Goal: Information Seeking & Learning: Learn about a topic

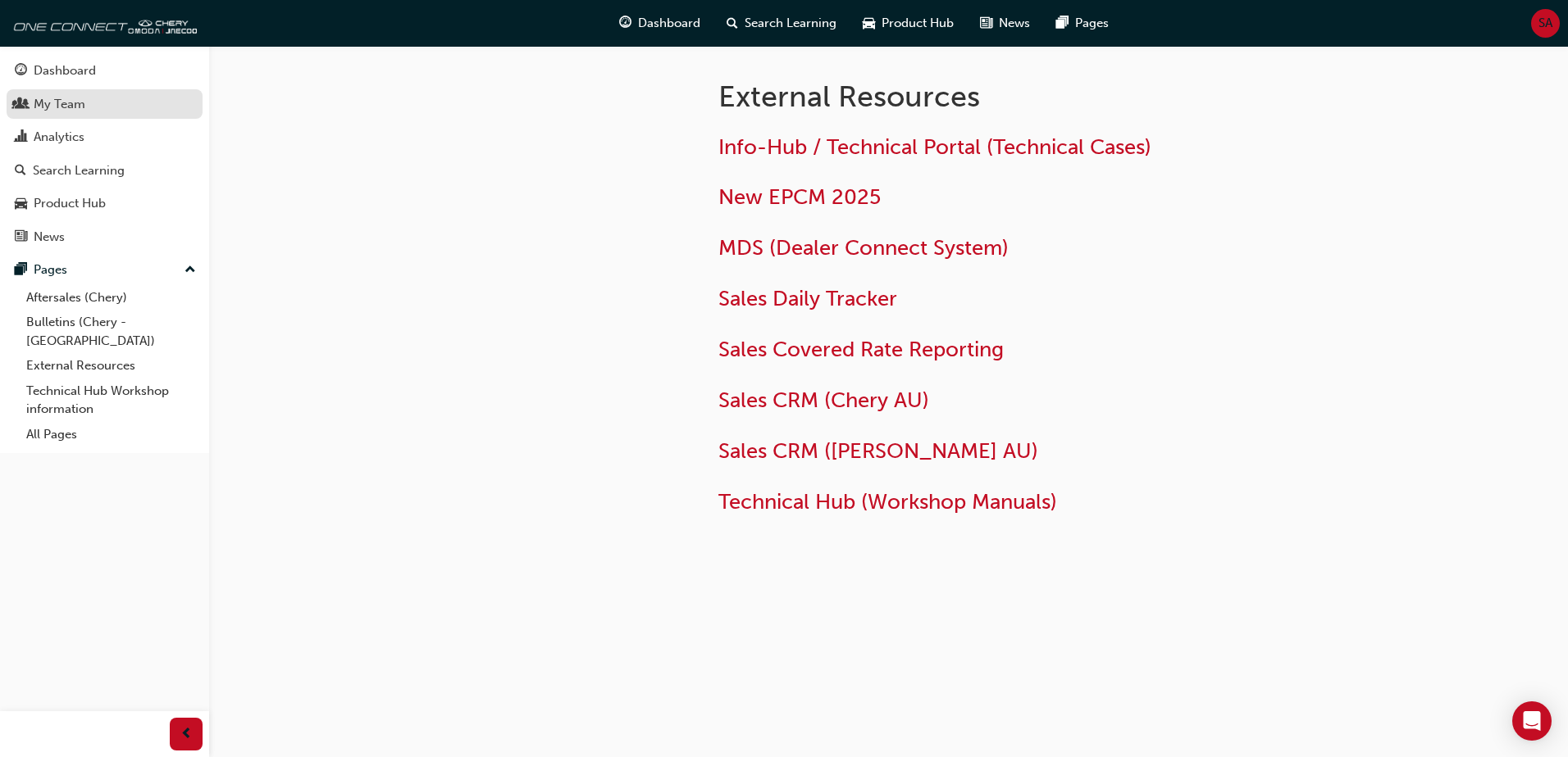
click at [68, 101] on div "My Team" at bounding box center [59, 105] width 52 height 19
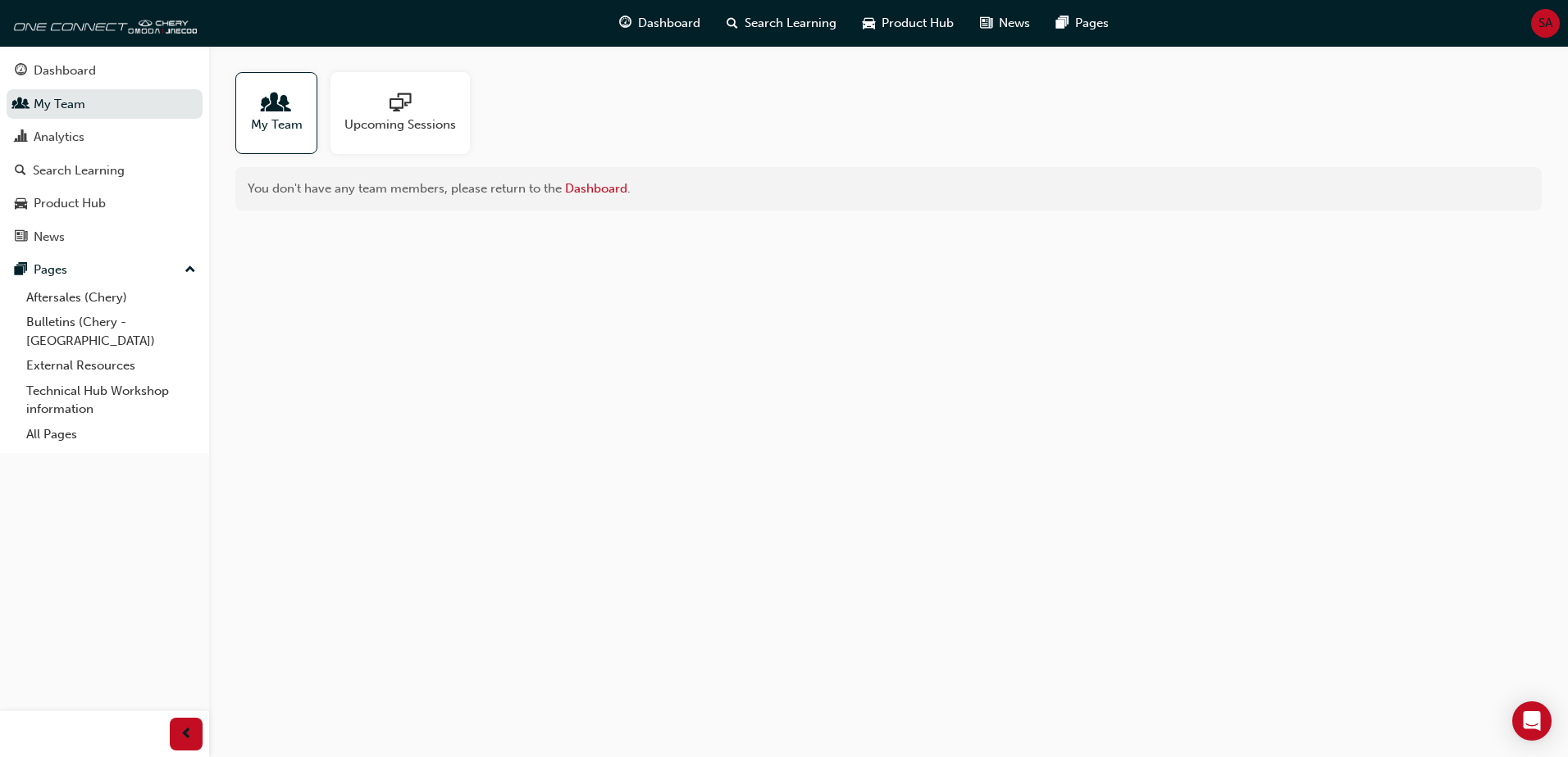
click at [342, 315] on div "My Team Upcoming Sessions You don't have any team members, please return to the…" at bounding box center [784, 378] width 1568 height 757
click at [749, 14] on span "Search Learning" at bounding box center [790, 24] width 92 height 19
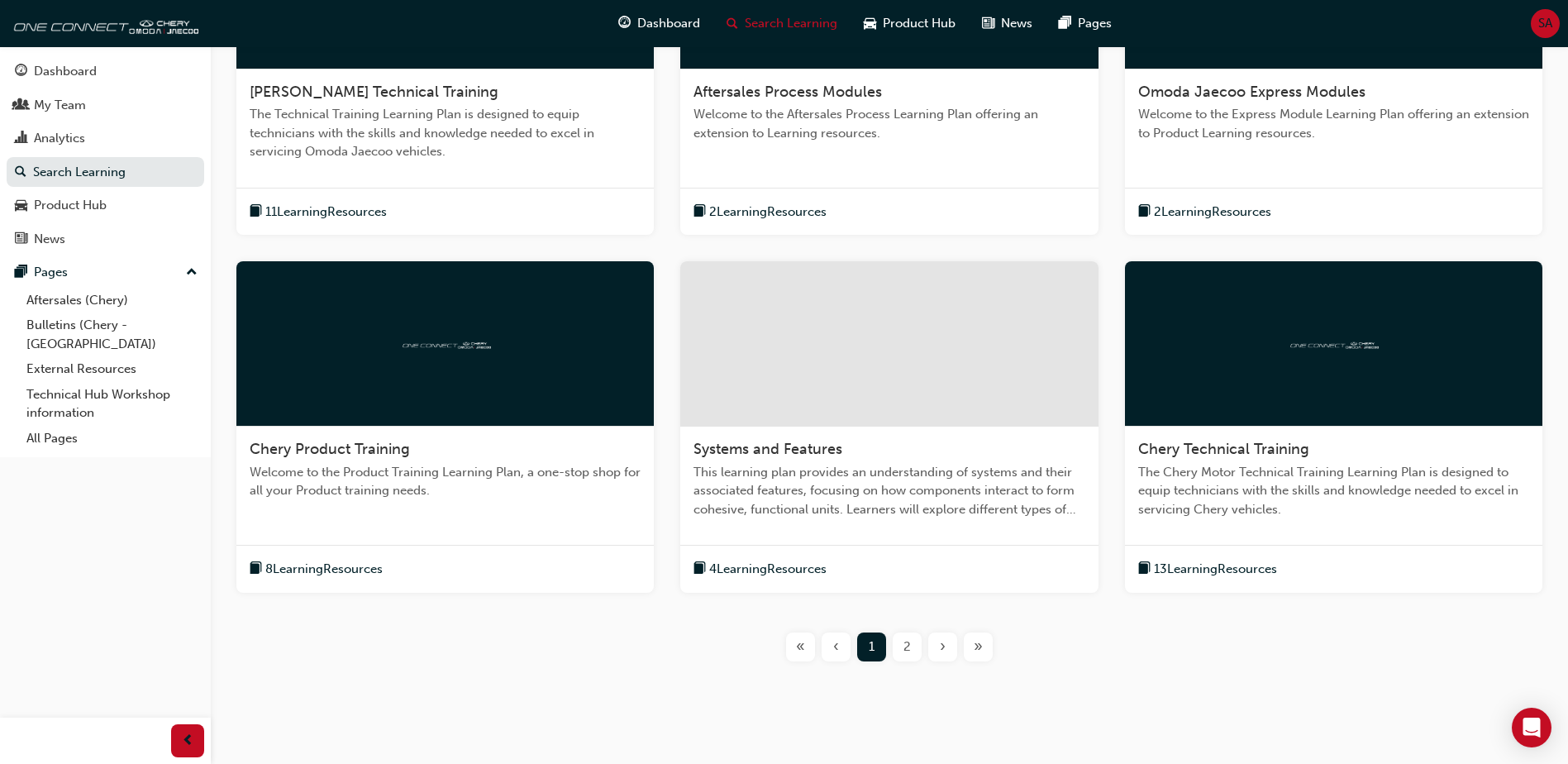
scroll to position [510, 0]
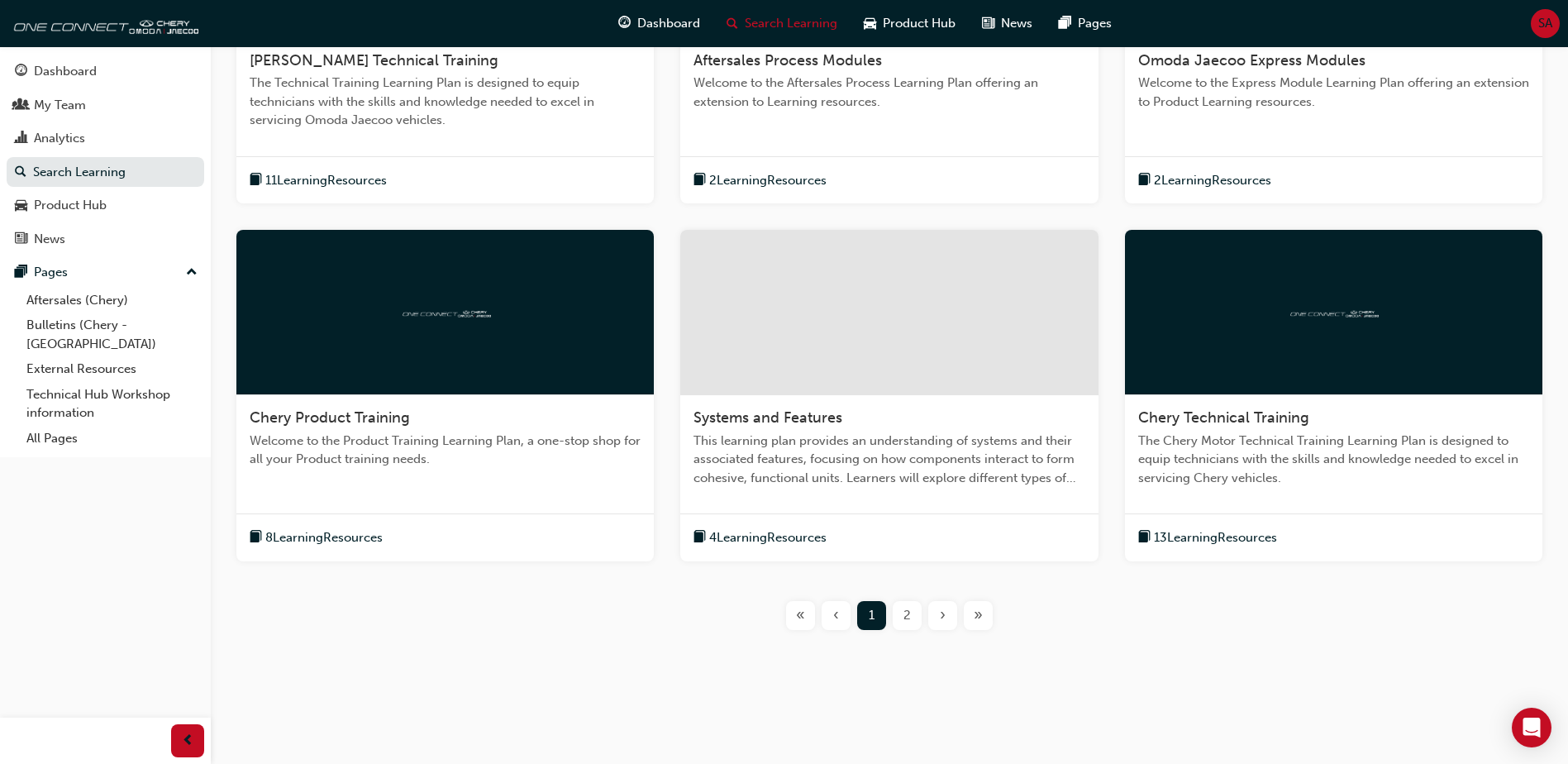
click at [1290, 334] on div at bounding box center [1334, 313] width 417 height 165
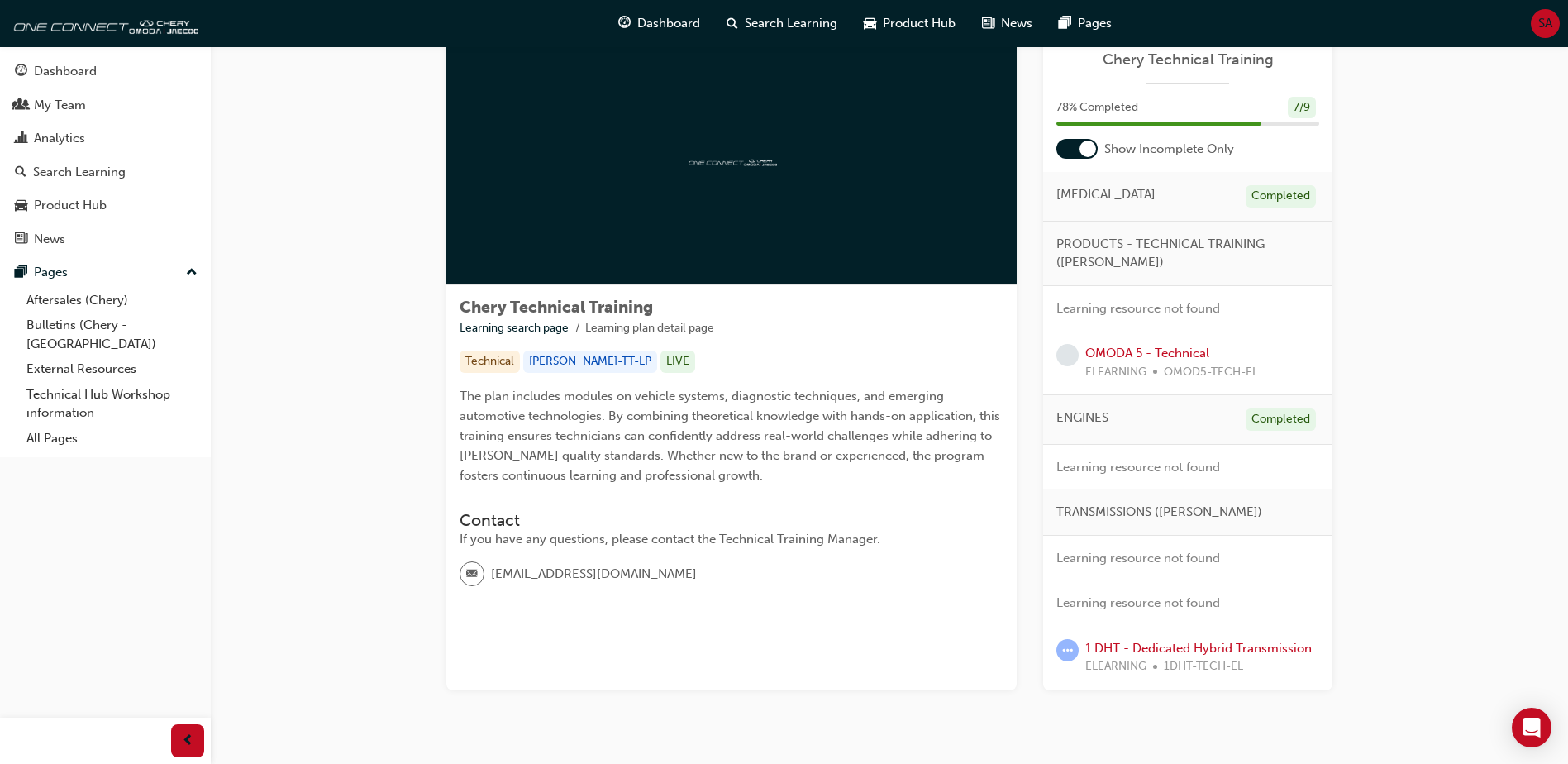
scroll to position [96, 0]
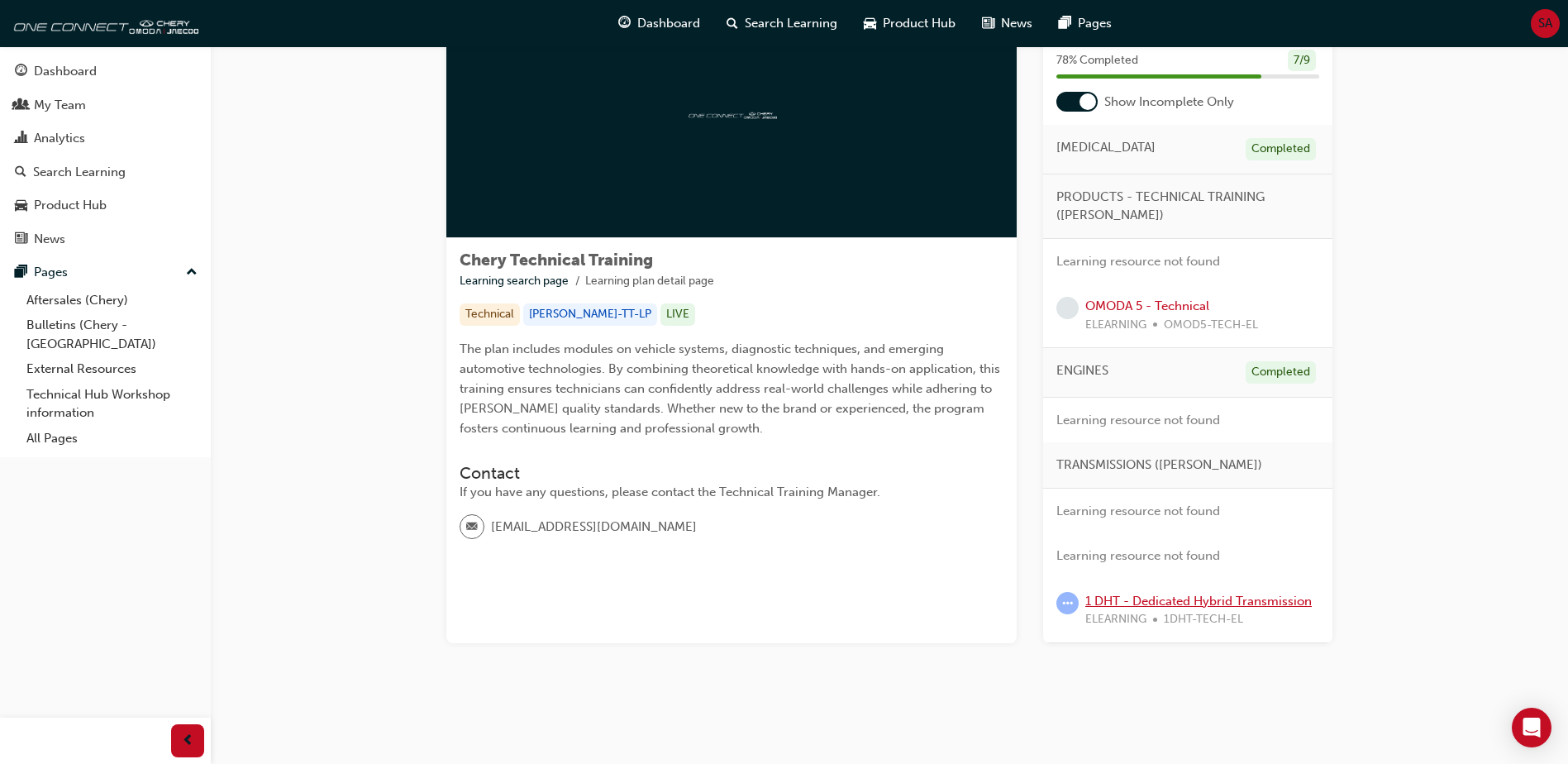
click at [1177, 595] on link "1 DHT - Dedicated Hybrid Transmission" at bounding box center [1199, 600] width 226 height 14
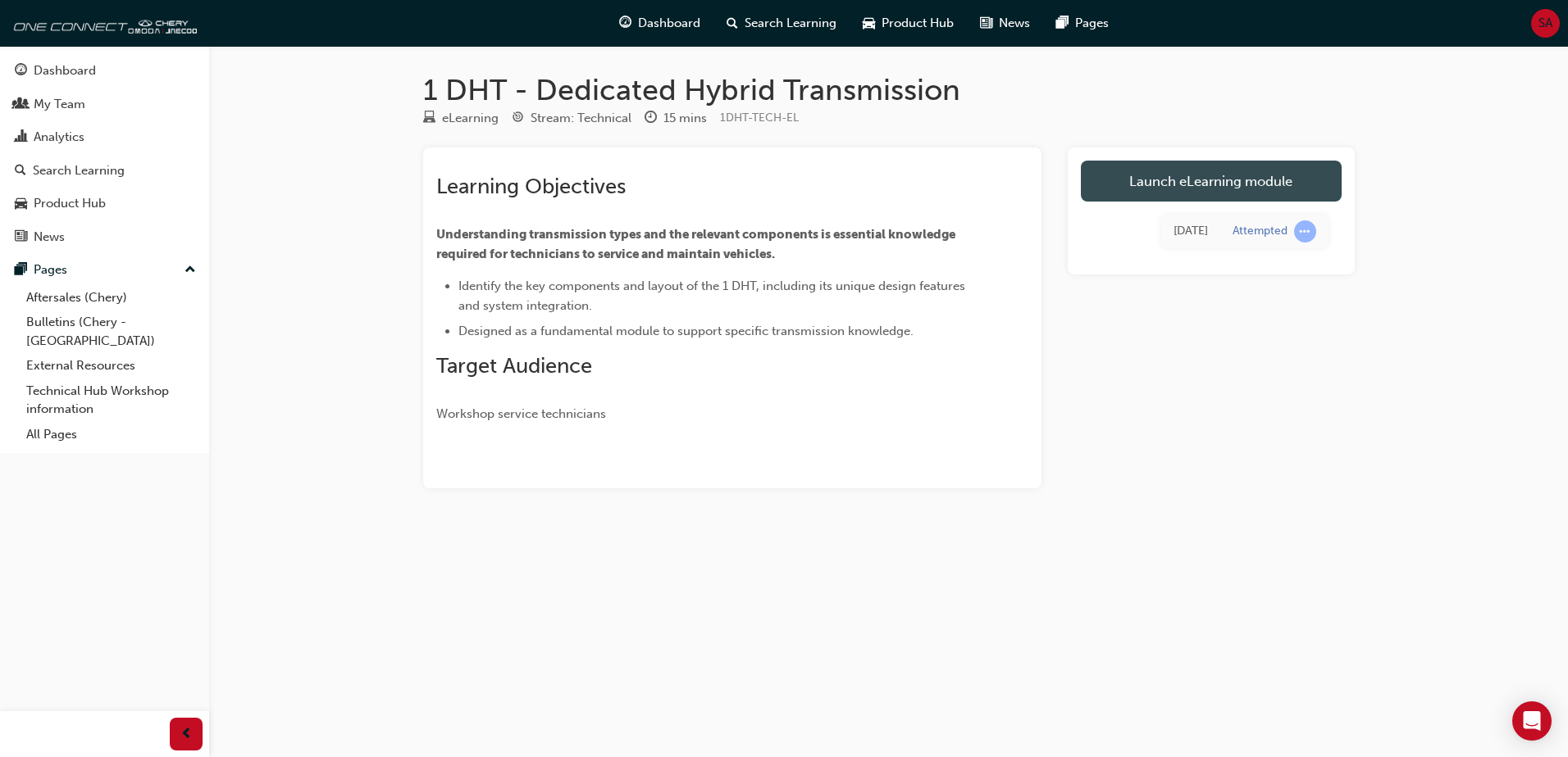
click at [1164, 175] on link "Launch eLearning module" at bounding box center [1211, 181] width 261 height 41
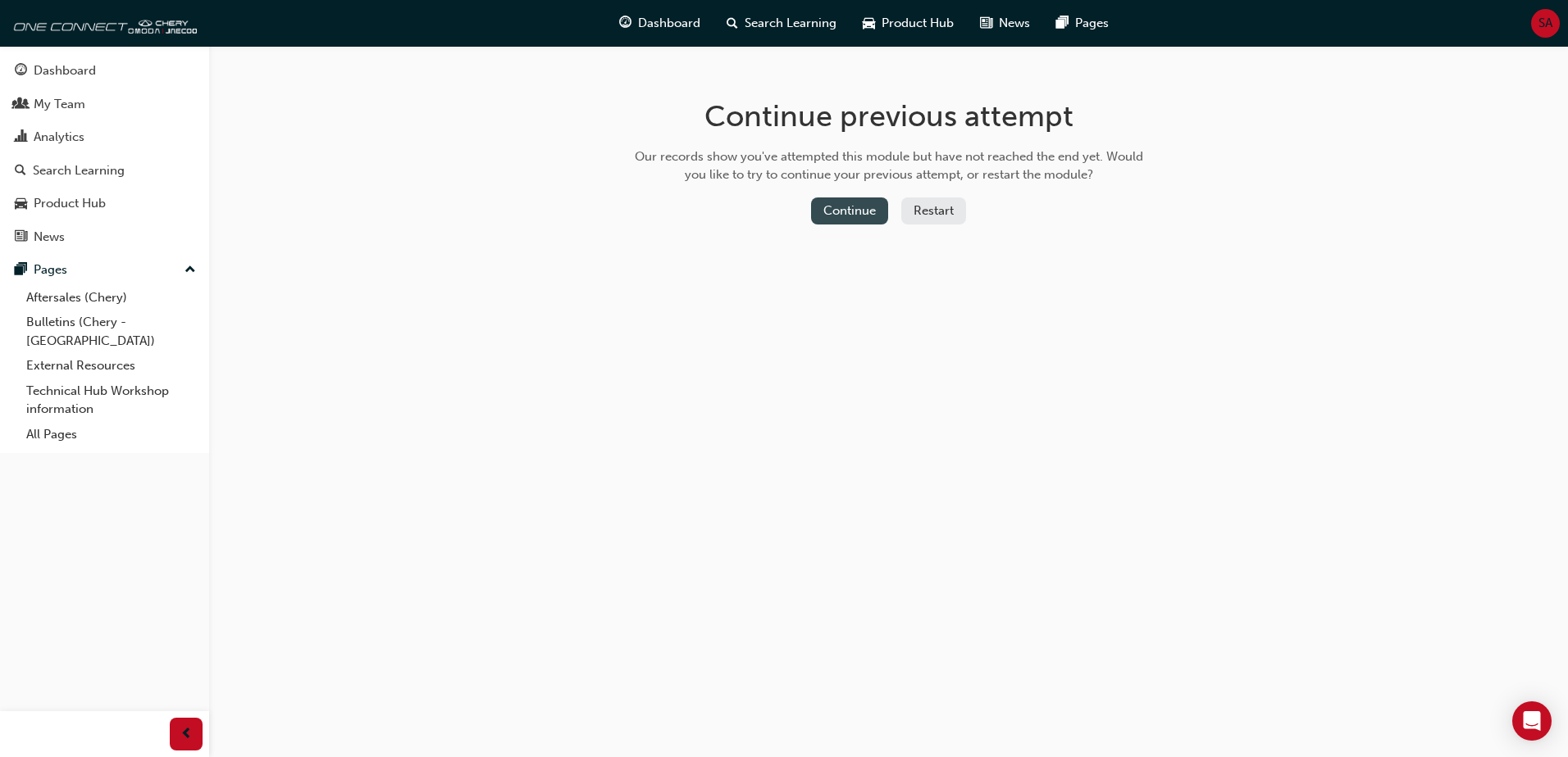
click at [861, 215] on button "Continue" at bounding box center [849, 211] width 77 height 27
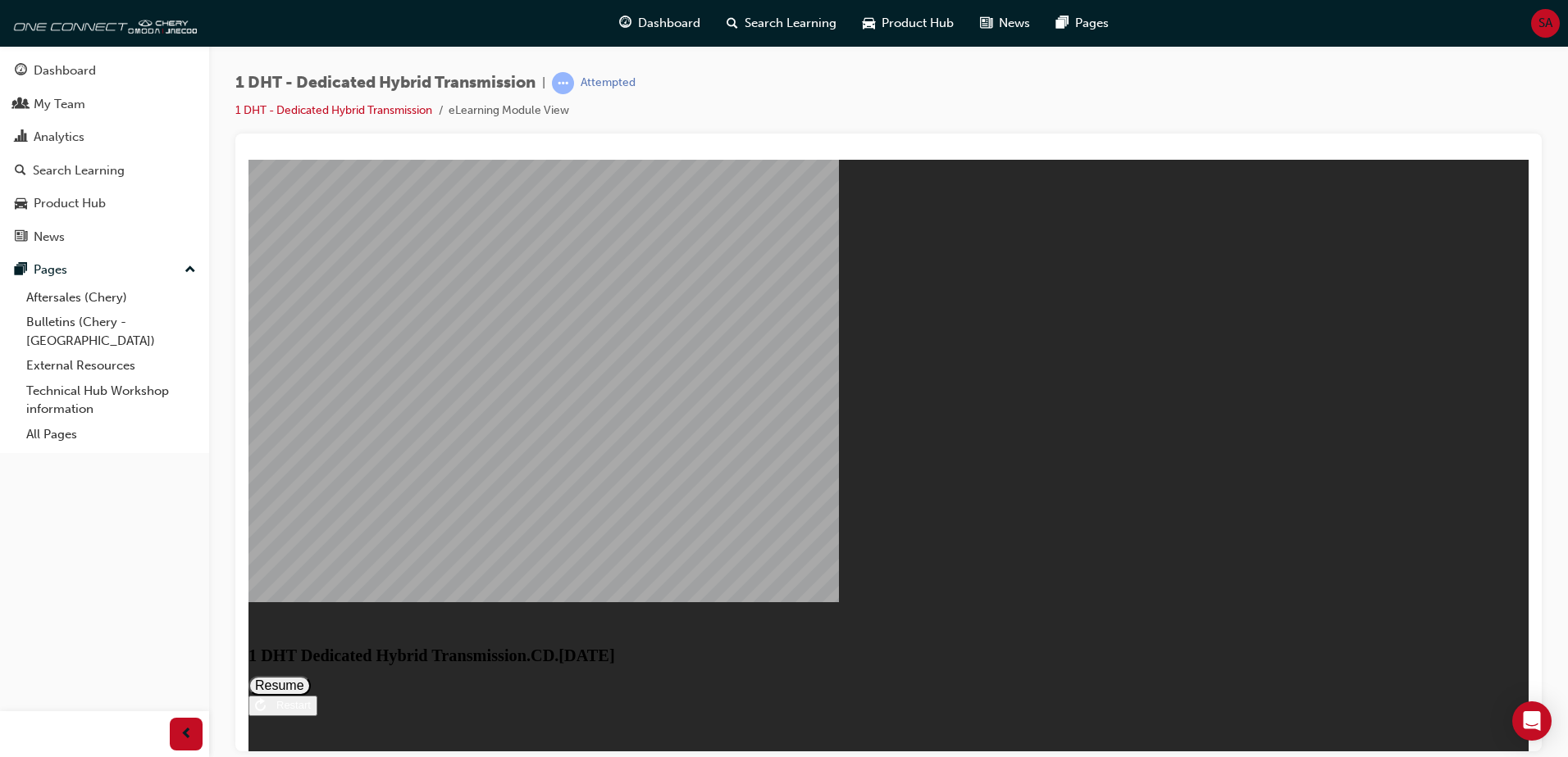
click at [311, 675] on button "Resume" at bounding box center [279, 684] width 62 height 19
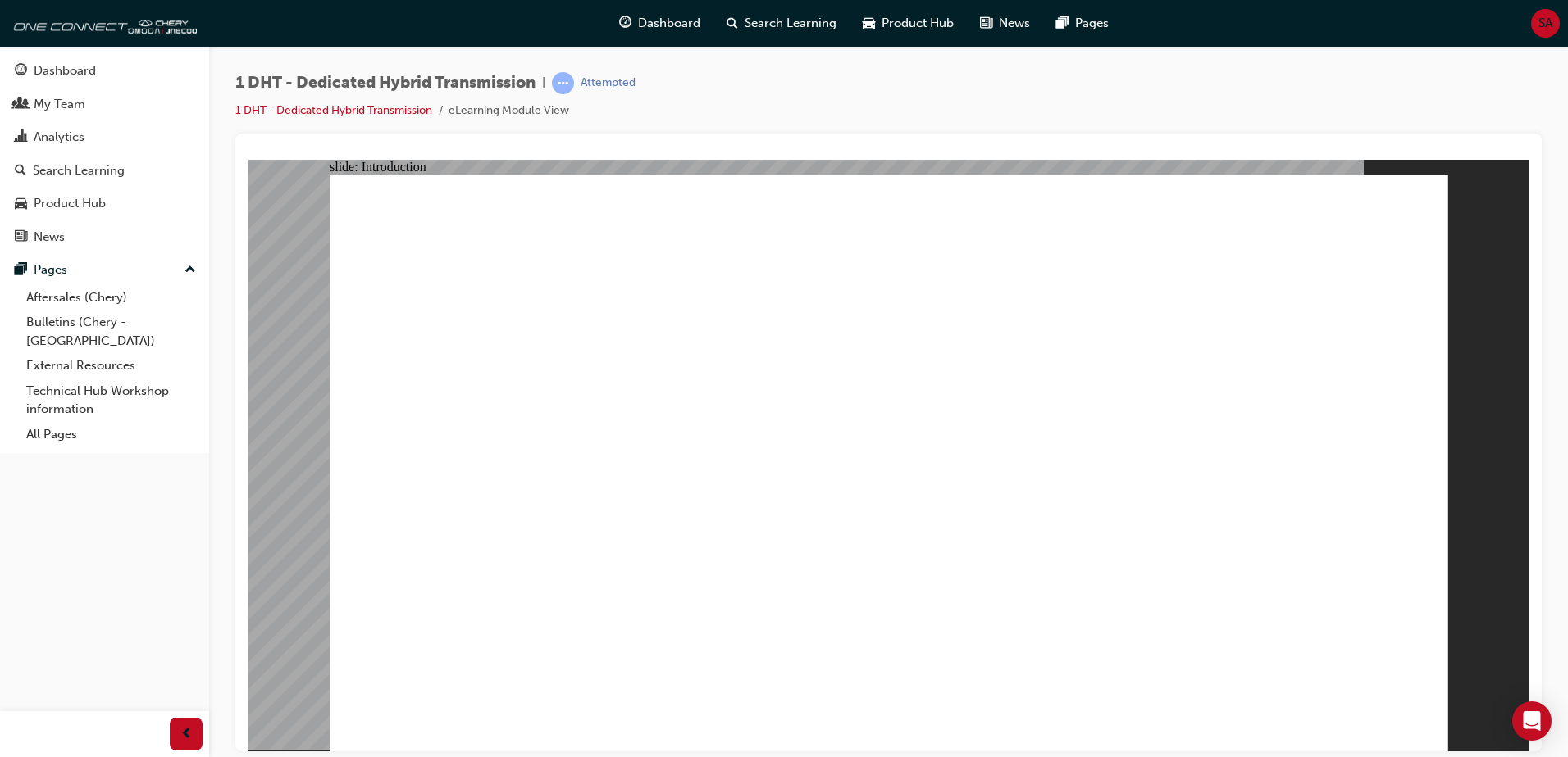
click at [1483, 247] on div "slide: Introduction Rectangle 1 Welcome to the 1DHT Dedicated Hybrid Transmissi…" at bounding box center [888, 454] width 1280 height 592
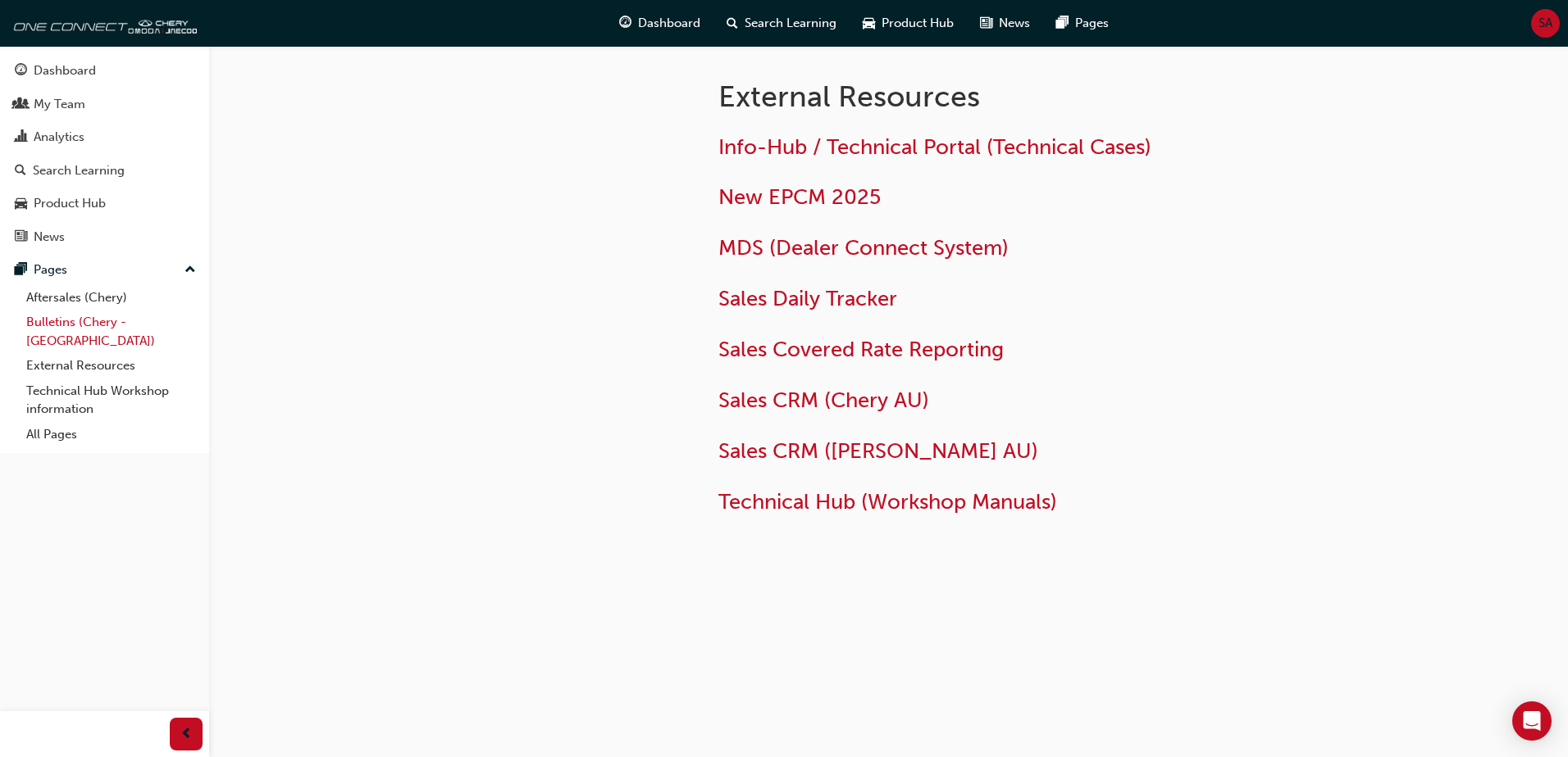
click at [92, 326] on link "Bulletins (Chery - [GEOGRAPHIC_DATA])" at bounding box center [111, 331] width 183 height 43
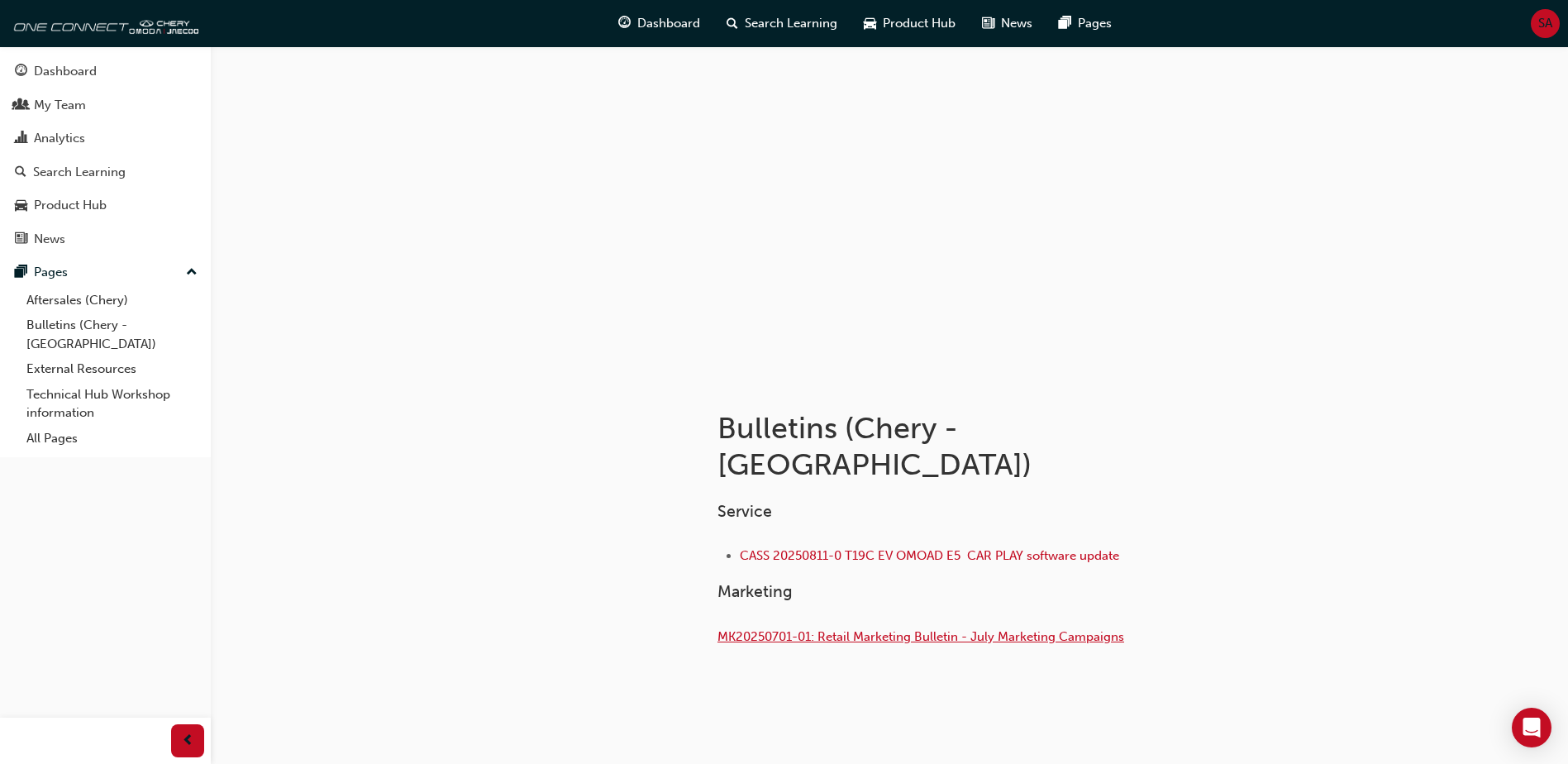
scroll to position [10, 0]
